Goal: Check status: Check status

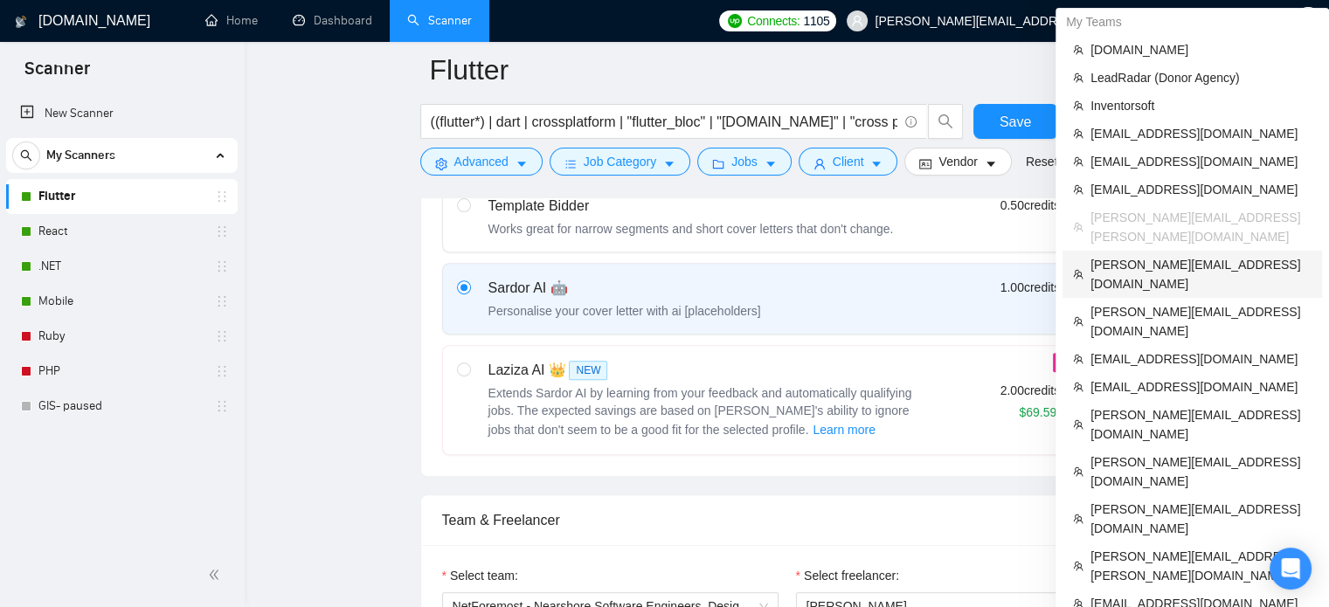
scroll to position [584, 0]
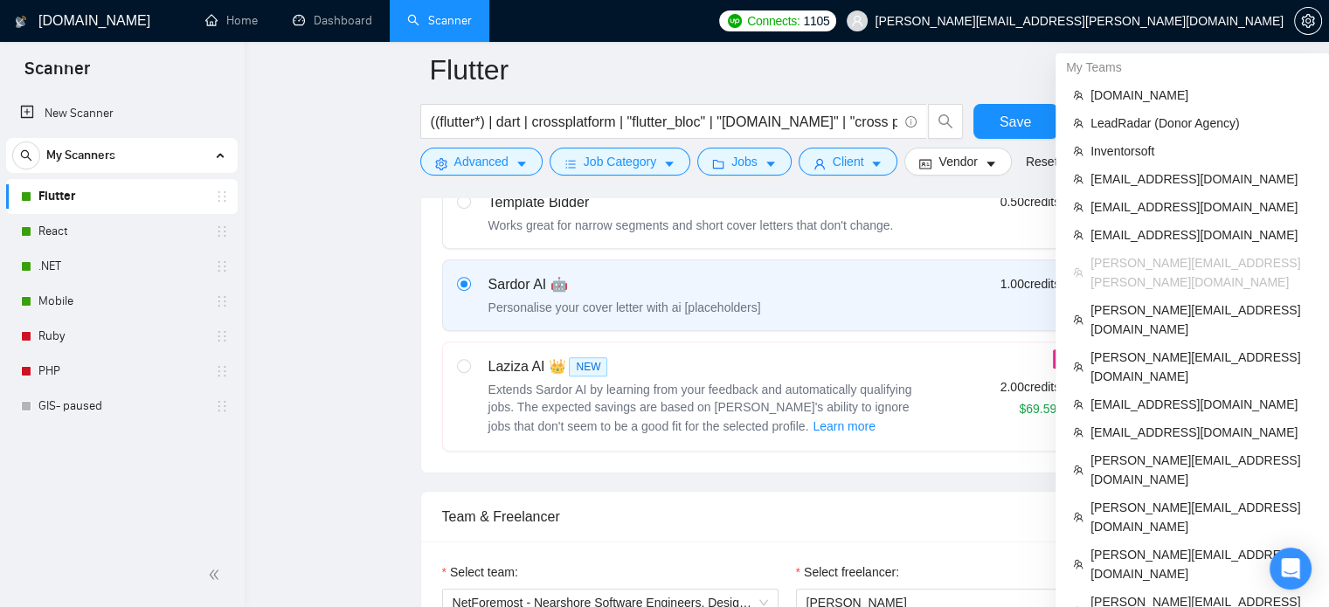
click at [1122, 21] on span "[PERSON_NAME][EMAIL_ADDRESS][PERSON_NAME][DOMAIN_NAME]" at bounding box center [1079, 21] width 409 height 0
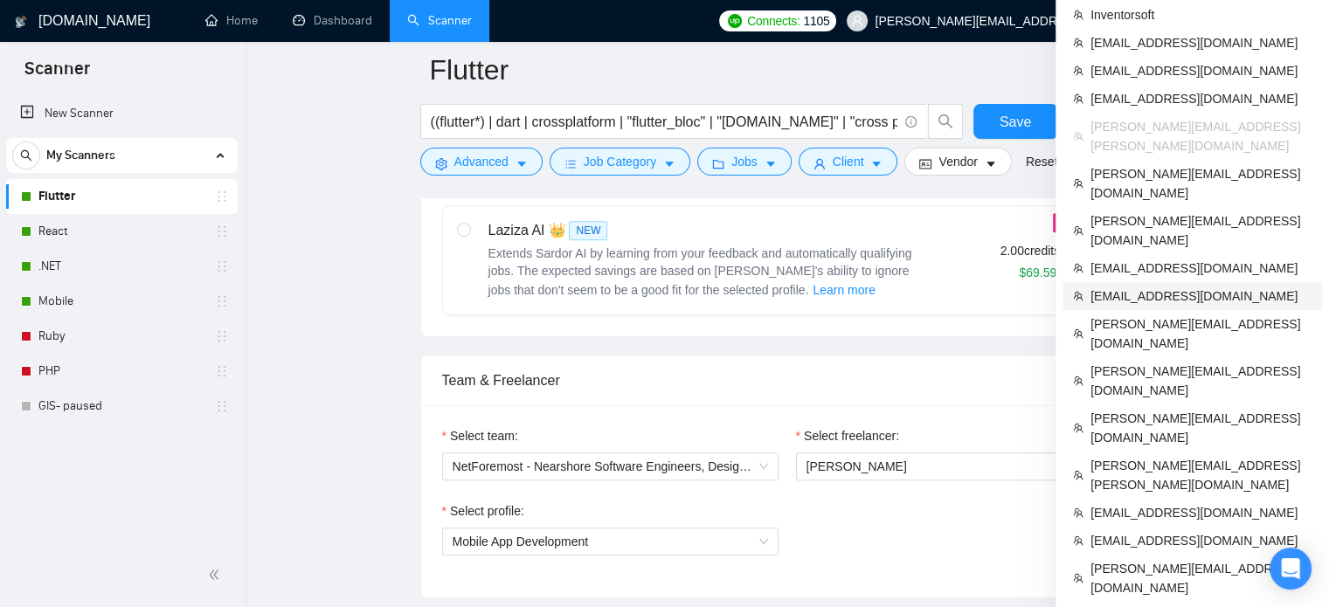
scroll to position [713, 0]
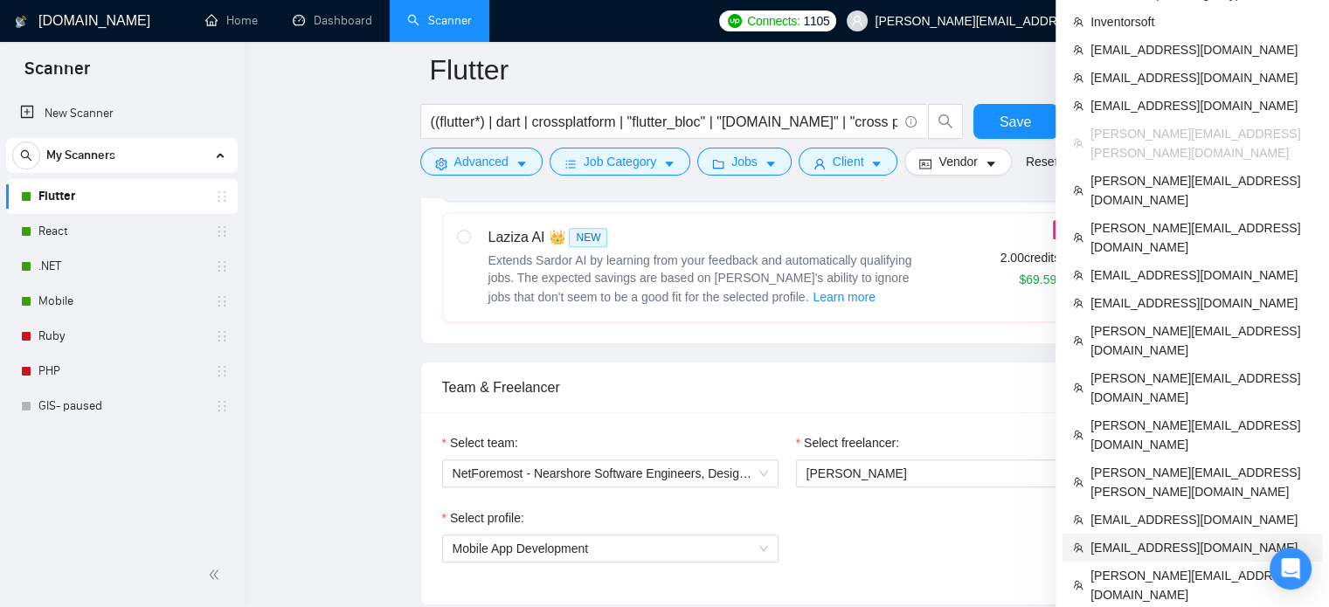
click at [1153, 538] on span "[EMAIL_ADDRESS][DOMAIN_NAME]" at bounding box center [1201, 547] width 221 height 19
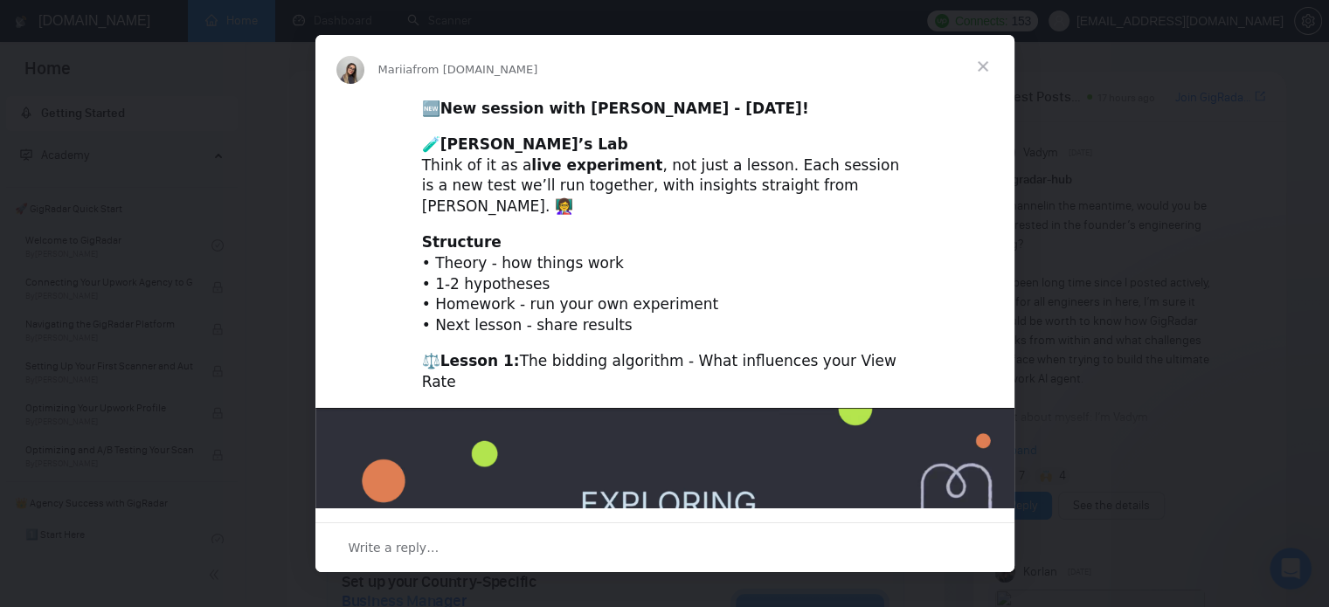
click at [986, 77] on span "Close" at bounding box center [983, 66] width 63 height 63
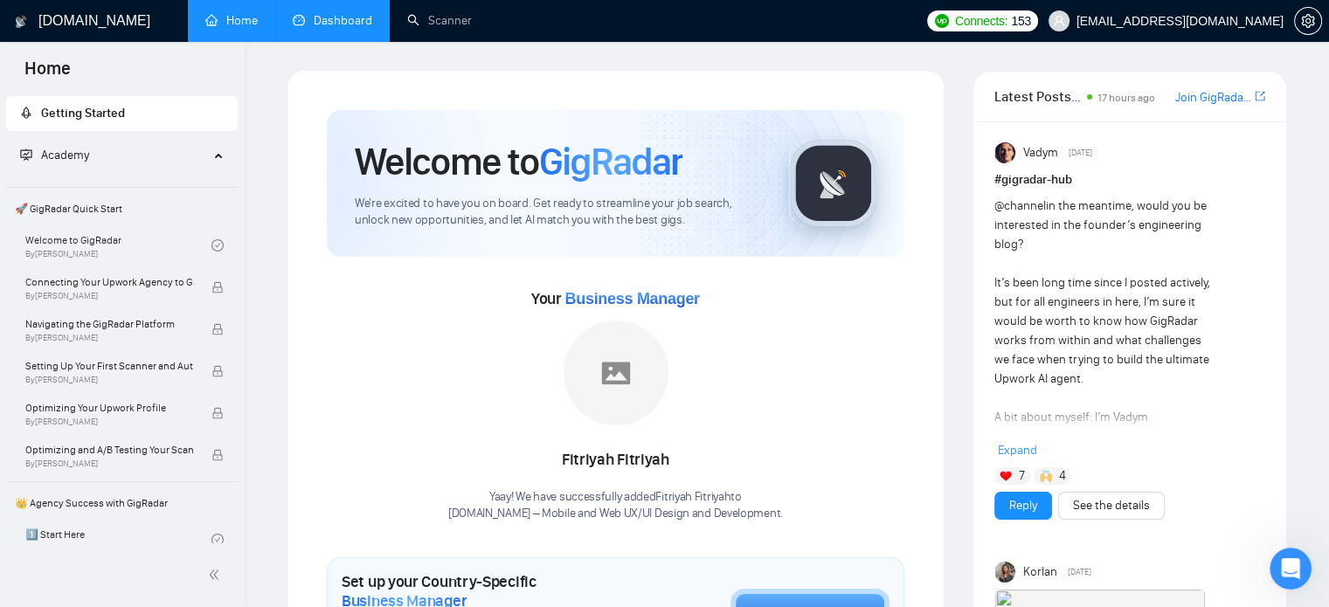
click at [318, 27] on link "Dashboard" at bounding box center [333, 20] width 80 height 15
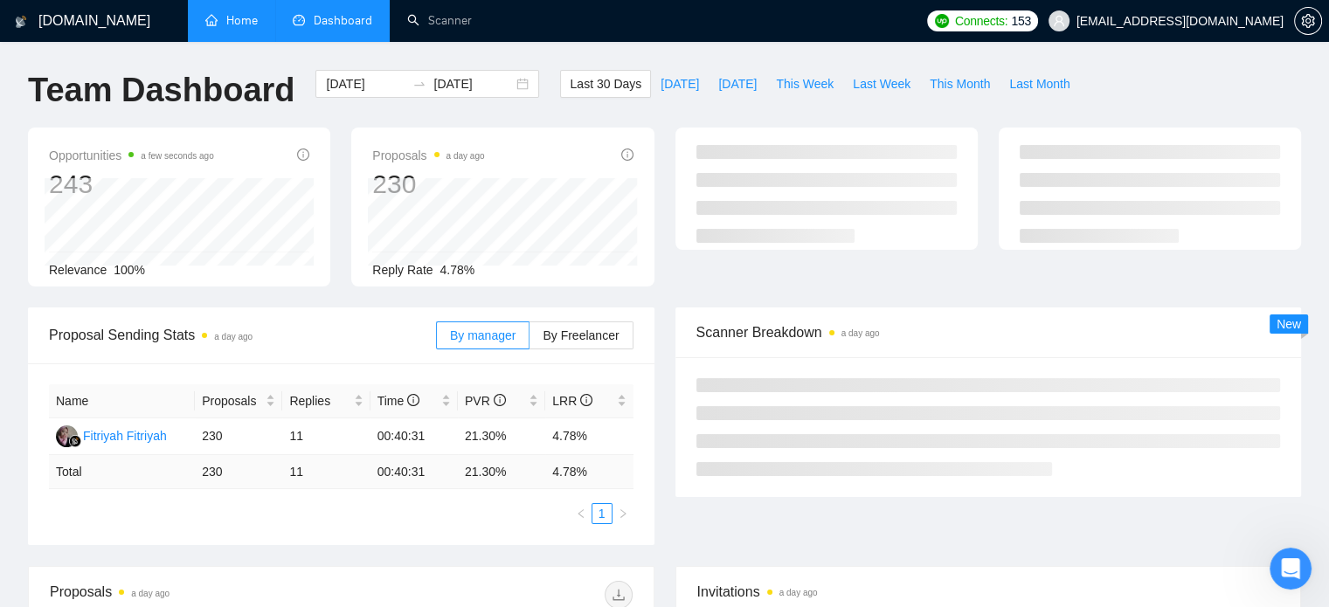
click at [228, 13] on link "Home" at bounding box center [231, 20] width 52 height 15
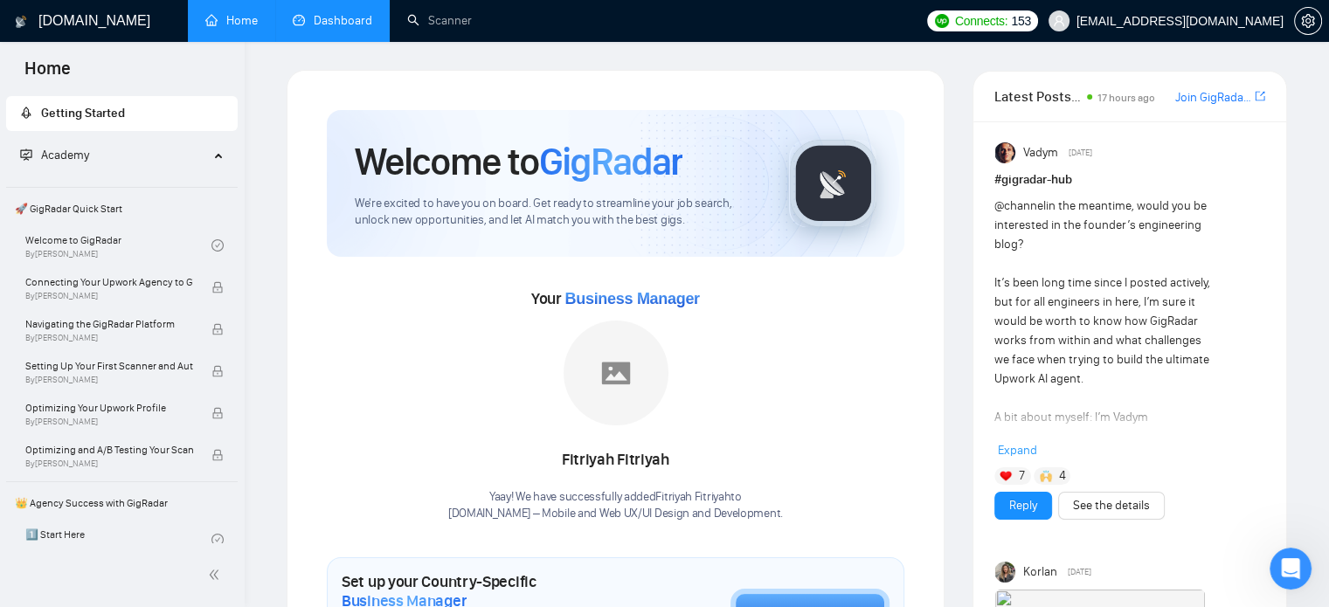
click at [364, 17] on link "Dashboard" at bounding box center [333, 20] width 80 height 15
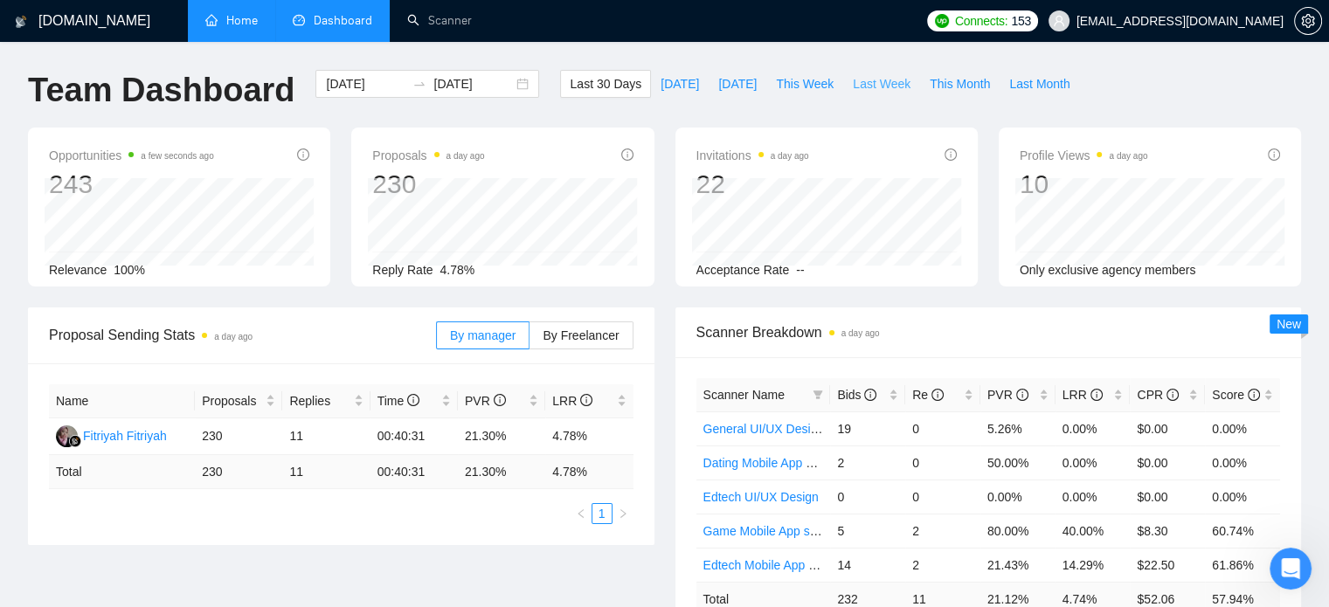
click at [858, 91] on span "Last Week" at bounding box center [882, 83] width 58 height 19
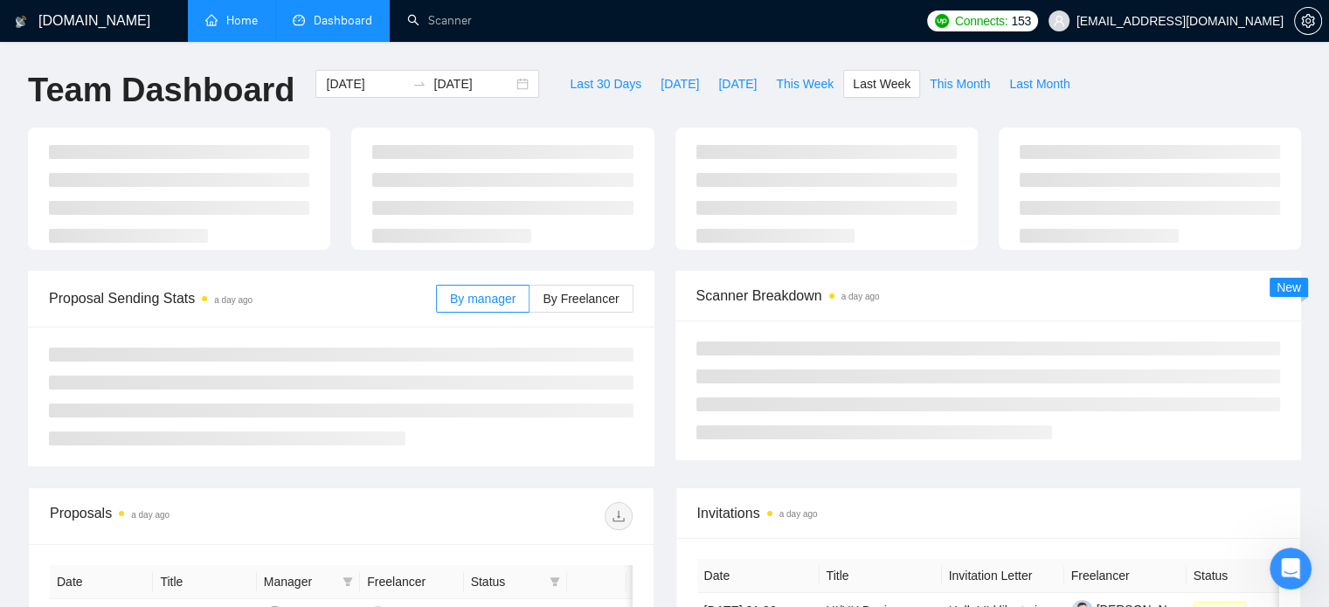
type input "[DATE]"
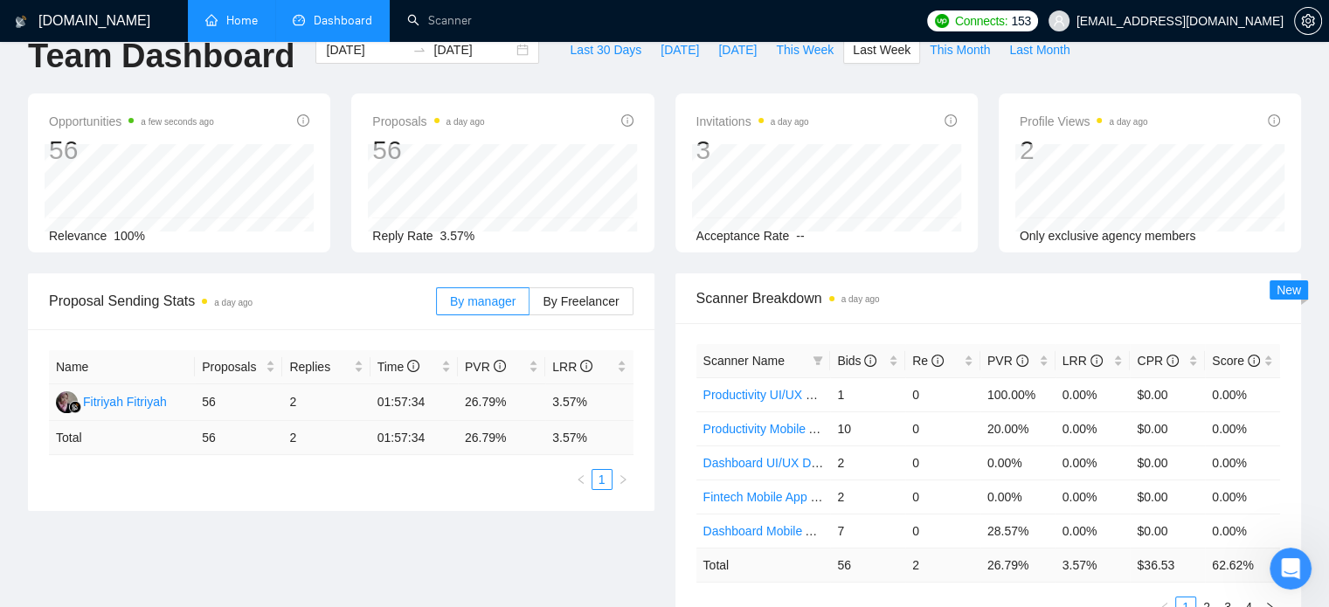
scroll to position [35, 0]
